Goal: Navigation & Orientation: Understand site structure

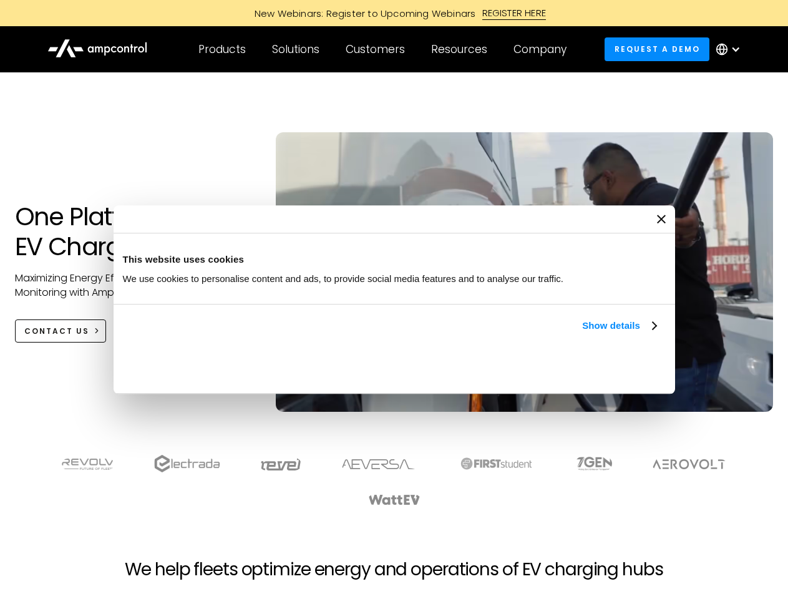
click at [582, 333] on link "Show details" at bounding box center [619, 325] width 74 height 15
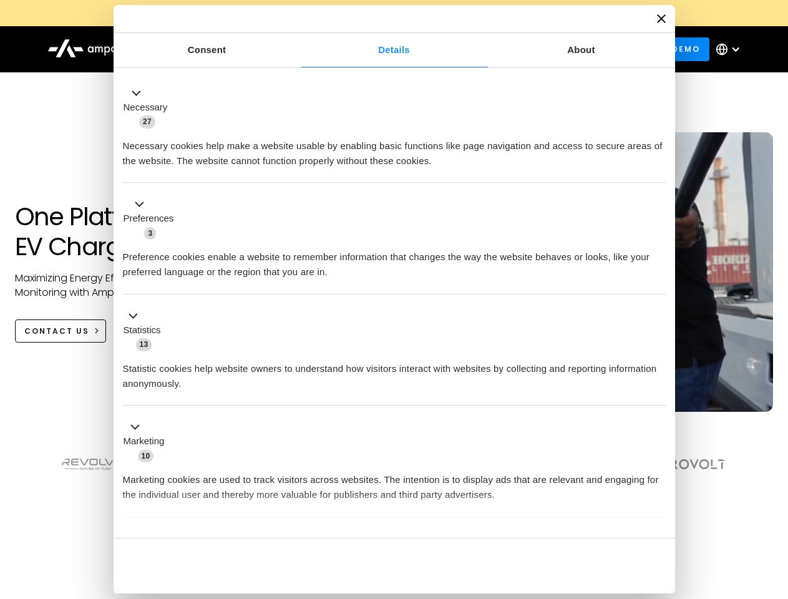
click at [658, 168] on div "Necessary cookies help make a website usable by enabling basic functions like p…" at bounding box center [394, 148] width 543 height 39
click at [666, 168] on div "Necessary cookies help make a website usable by enabling basic functions like p…" at bounding box center [394, 148] width 543 height 39
click at [384, 49] on div "Customers" at bounding box center [375, 49] width 59 height 14
click at [222, 49] on div "Products" at bounding box center [221, 49] width 47 height 14
click at [296, 49] on div "Solutions" at bounding box center [295, 49] width 47 height 14
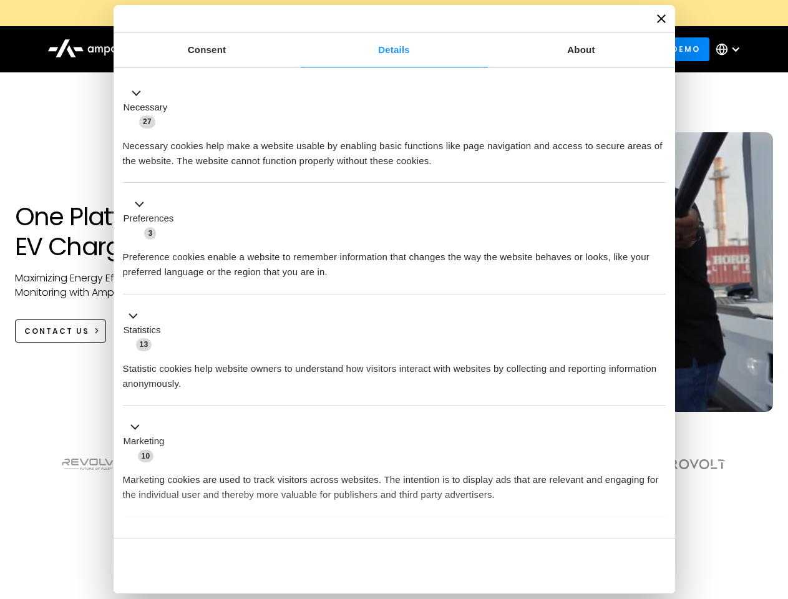
click at [378, 49] on div "Customers" at bounding box center [375, 49] width 59 height 14
click at [462, 49] on div "Resources" at bounding box center [459, 49] width 56 height 14
click at [544, 49] on div "Company" at bounding box center [540, 49] width 53 height 14
click at [731, 49] on div at bounding box center [736, 49] width 10 height 10
